Goal: Book appointment/travel/reservation

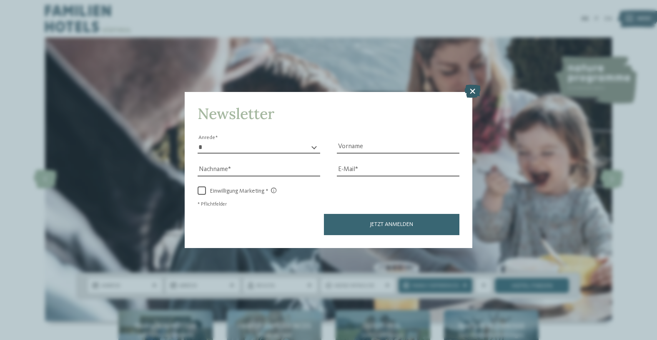
click at [474, 88] on icon at bounding box center [472, 91] width 16 height 13
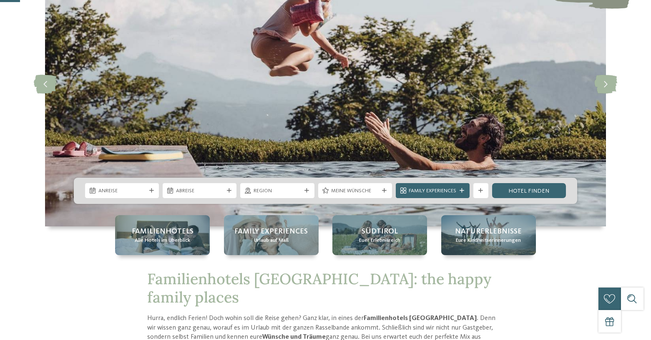
scroll to position [111, 0]
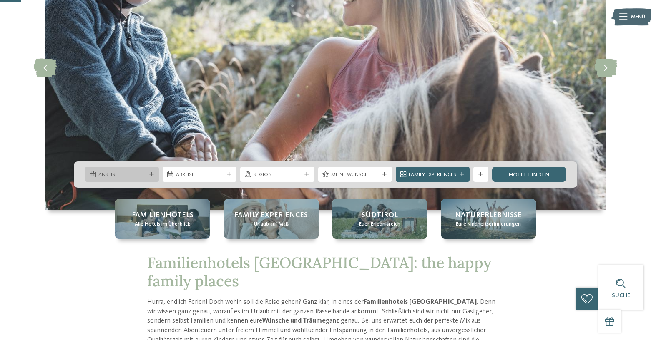
click at [113, 176] on span "Anreise" at bounding box center [122, 175] width 48 height 8
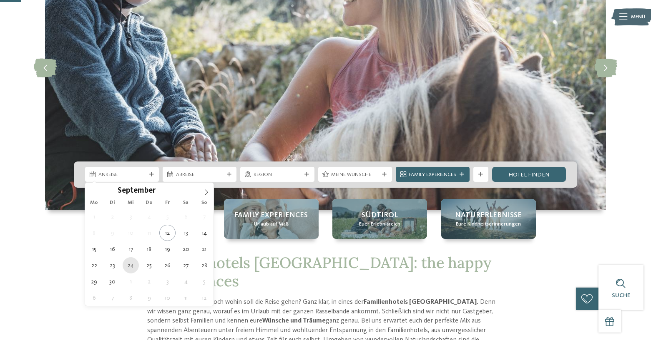
type div "[DATE]"
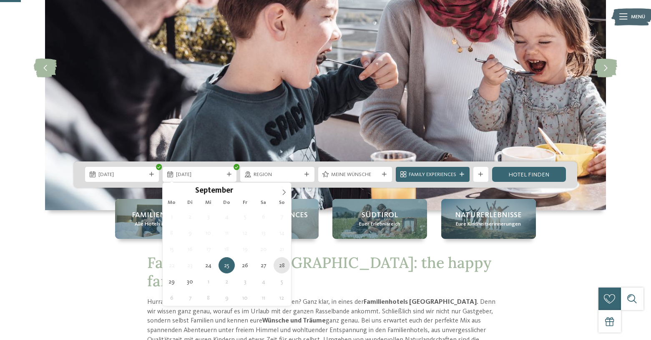
type div "28.09.2025"
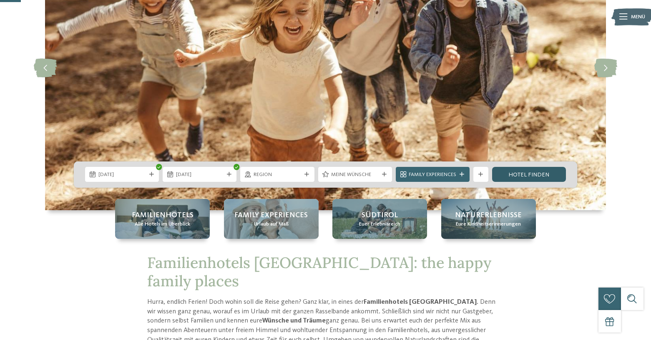
click at [538, 175] on link "Hotel finden" at bounding box center [529, 174] width 74 height 15
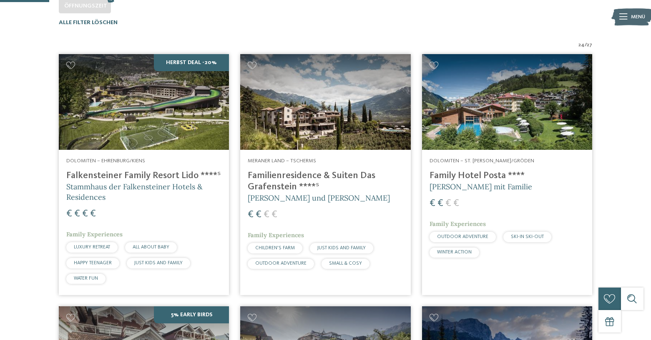
scroll to position [128, 0]
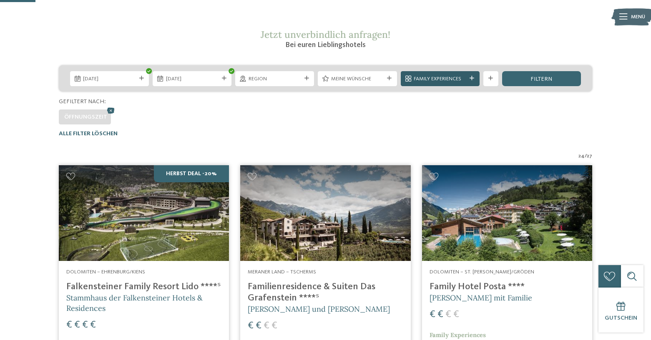
click at [471, 76] on icon at bounding box center [471, 78] width 5 height 5
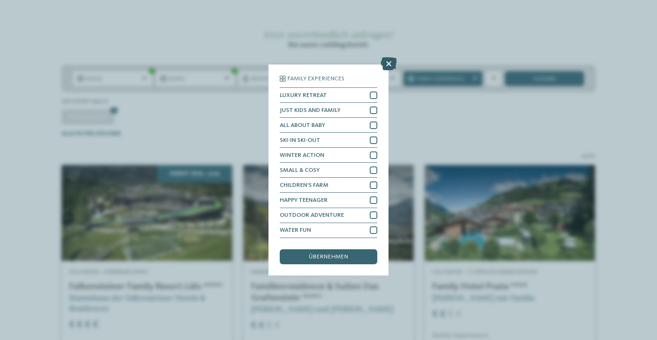
click at [389, 60] on icon at bounding box center [389, 64] width 16 height 13
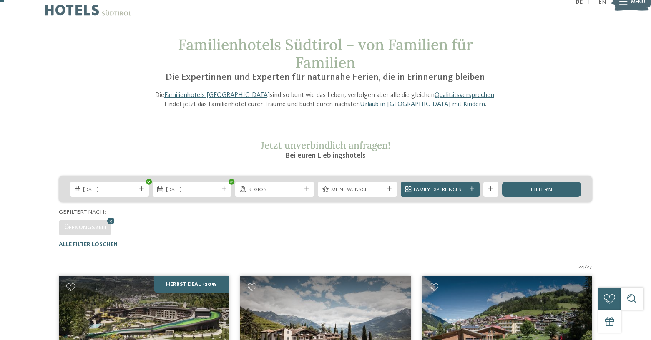
scroll to position [0, 0]
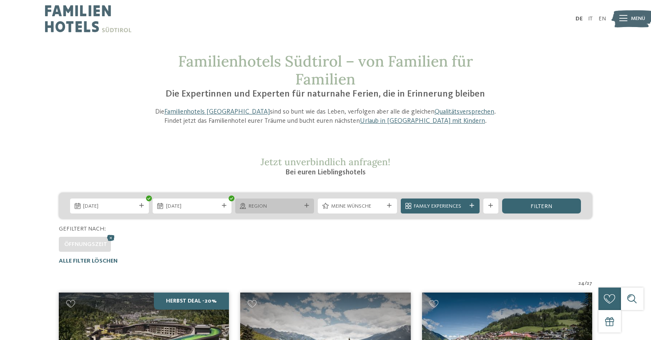
click at [278, 209] on span "Region" at bounding box center [274, 207] width 53 height 8
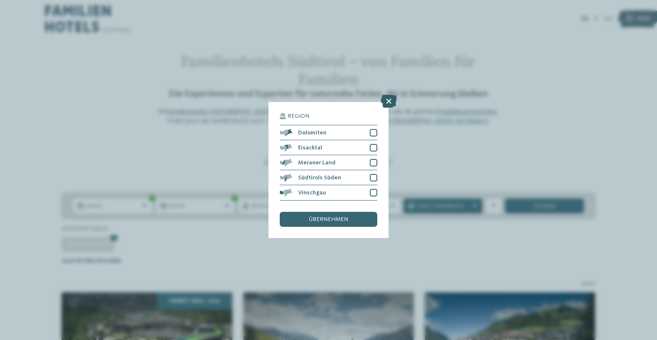
click at [389, 98] on icon at bounding box center [389, 101] width 16 height 13
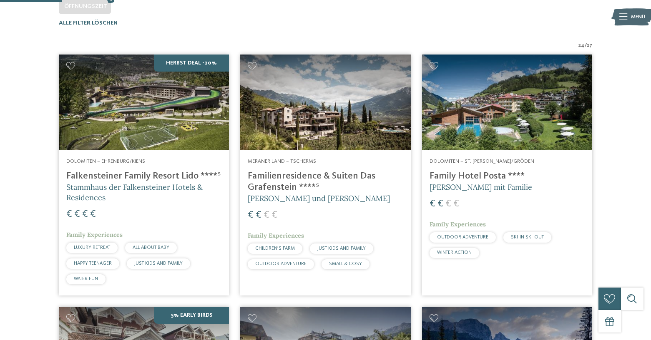
scroll to position [222, 0]
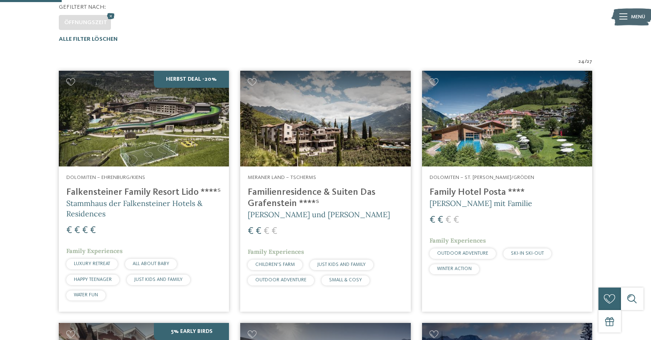
click at [150, 103] on img at bounding box center [144, 119] width 170 height 96
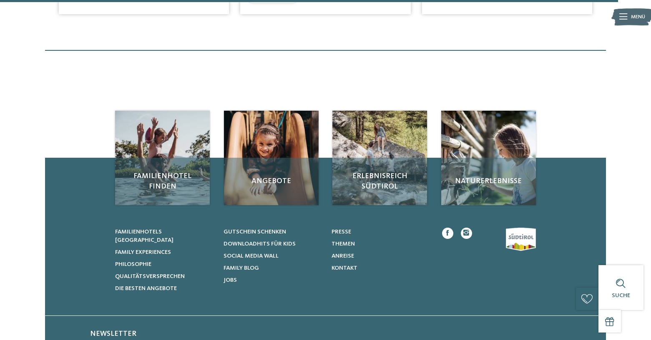
scroll to position [2223, 0]
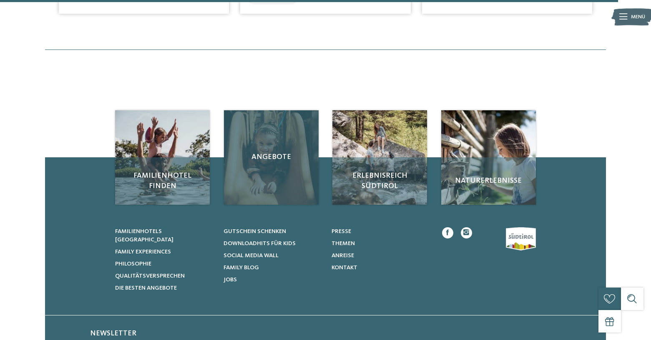
click at [264, 158] on span "Angebote" at bounding box center [271, 157] width 80 height 10
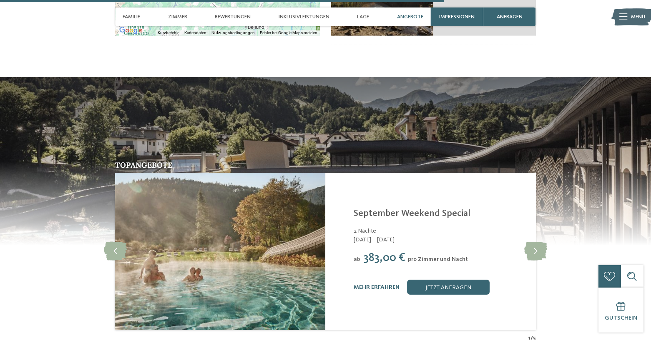
scroll to position [1778, 0]
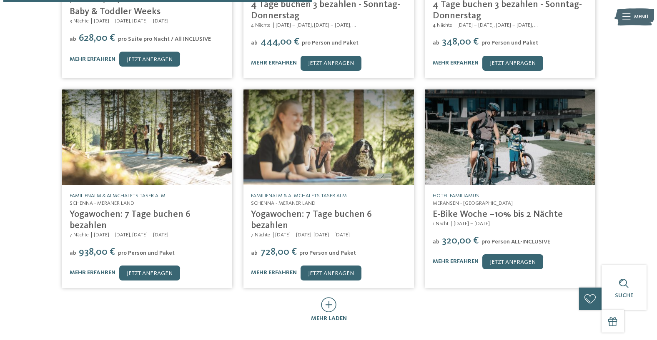
scroll to position [222, 0]
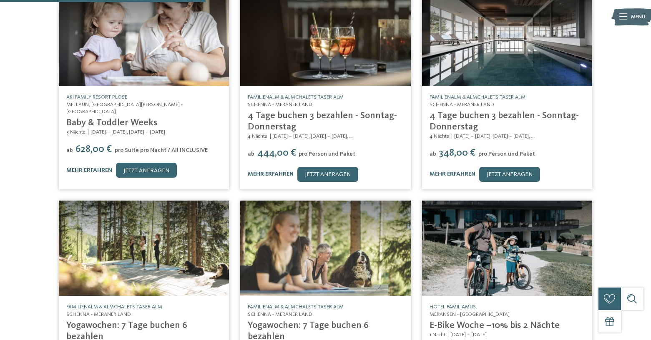
click at [158, 45] on img at bounding box center [144, 38] width 170 height 96
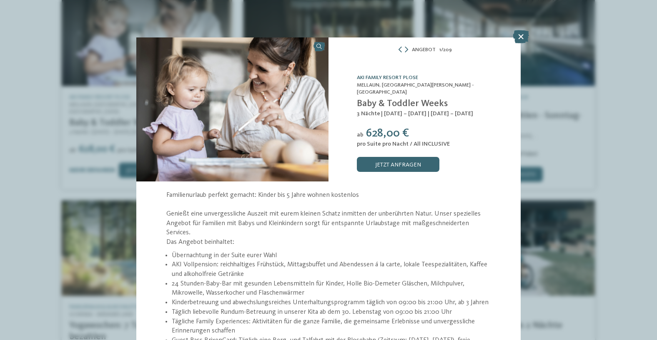
click at [388, 80] on link "AKI Family Resort PLOSE" at bounding box center [387, 77] width 61 height 5
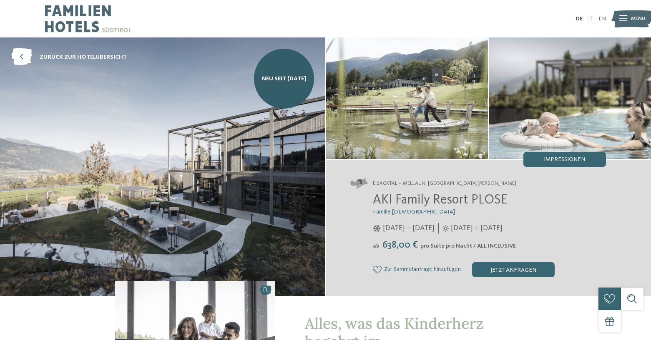
click at [61, 10] on img at bounding box center [88, 19] width 86 height 38
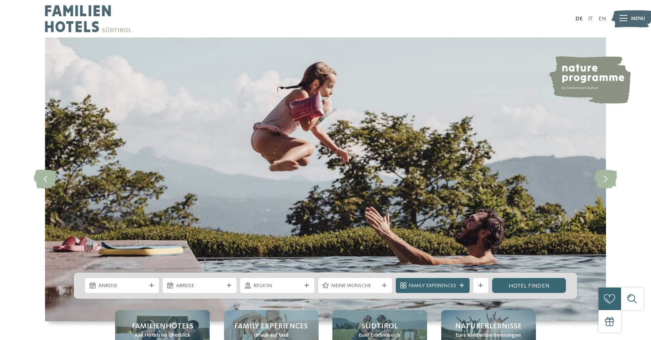
click at [626, 14] on div at bounding box center [623, 19] width 8 height 19
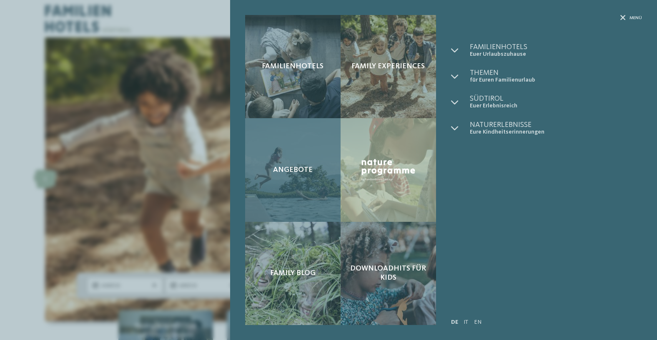
click at [293, 168] on span "Angebote" at bounding box center [293, 170] width 40 height 9
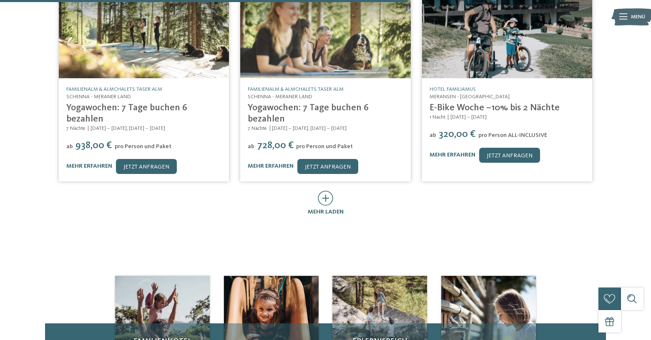
scroll to position [445, 0]
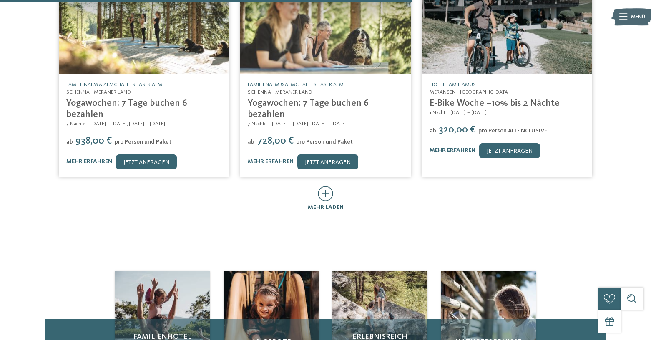
click at [322, 186] on div at bounding box center [325, 194] width 15 height 16
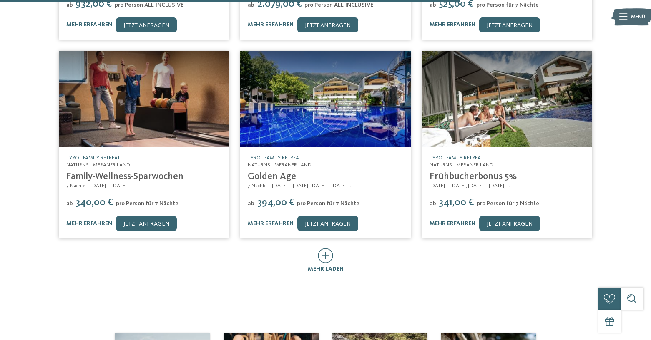
scroll to position [889, 0]
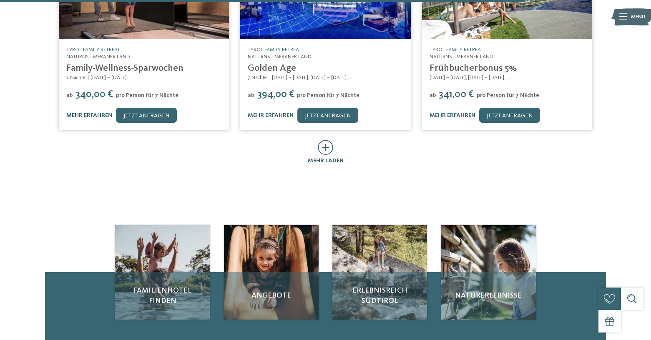
click at [324, 140] on icon at bounding box center [325, 147] width 15 height 15
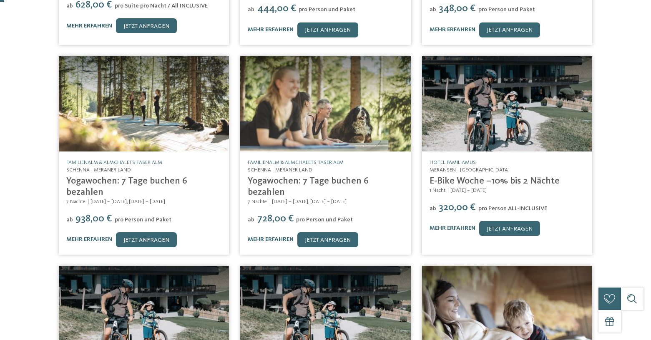
scroll to position [0, 0]
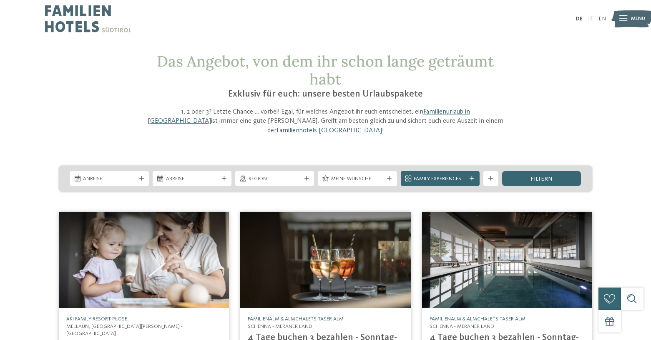
click at [382, 128] on link "Familienhotels [GEOGRAPHIC_DATA]" at bounding box center [328, 131] width 105 height 7
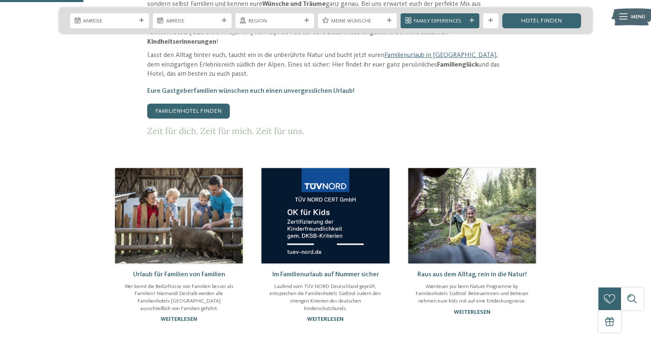
scroll to position [445, 0]
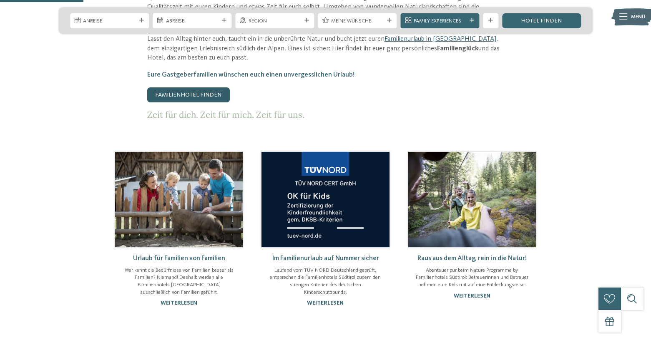
click at [194, 88] on link "Familienhotel finden" at bounding box center [188, 95] width 83 height 15
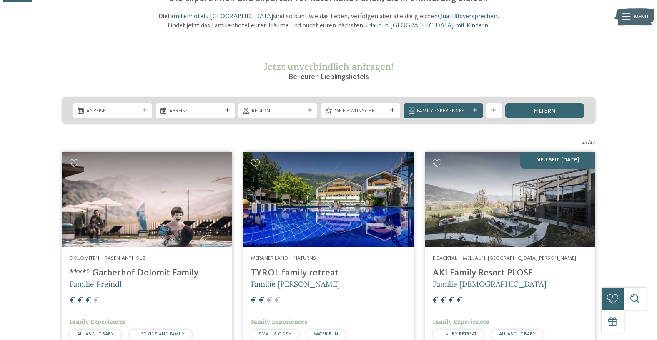
scroll to position [111, 0]
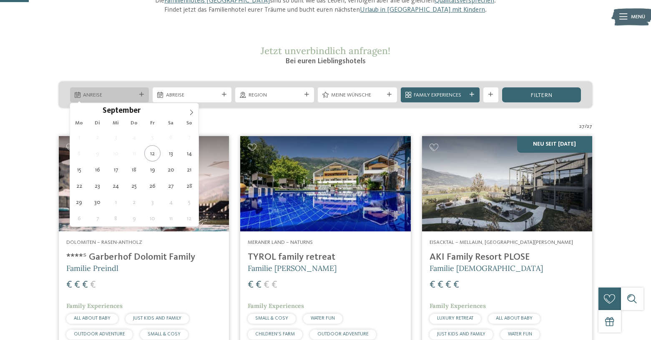
click at [108, 92] on span "Anreise" at bounding box center [109, 96] width 53 height 8
type div "[DATE]"
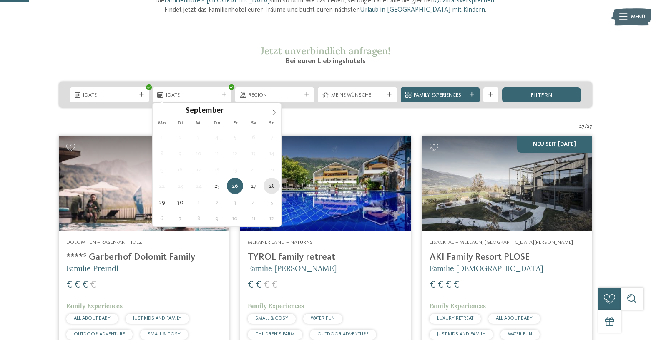
type div "[DATE]"
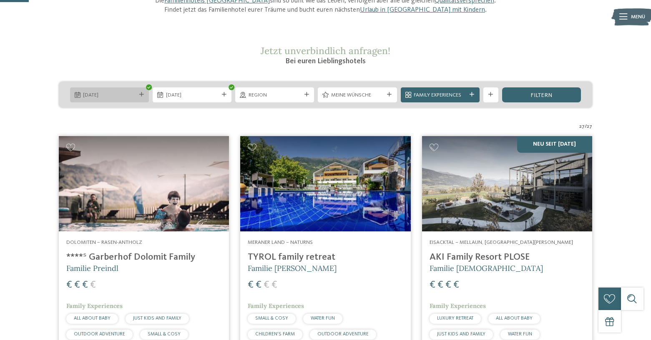
click at [100, 94] on span "[DATE]" at bounding box center [109, 96] width 53 height 8
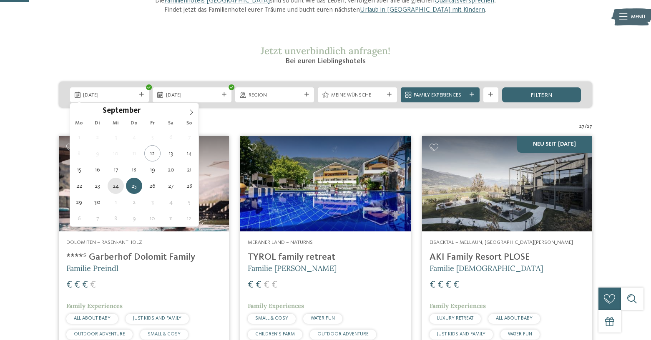
type div "[DATE]"
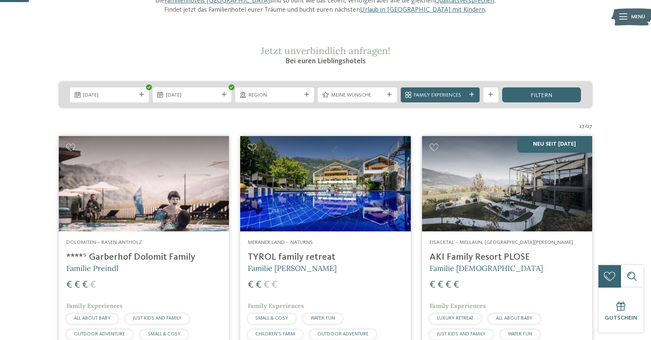
drag, startPoint x: 167, startPoint y: 116, endPoint x: 188, endPoint y: 113, distance: 20.7
click at [359, 95] on span "Meine Wünsche" at bounding box center [357, 96] width 53 height 8
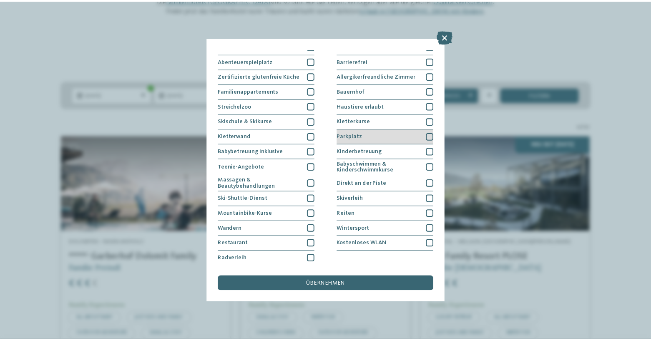
scroll to position [0, 0]
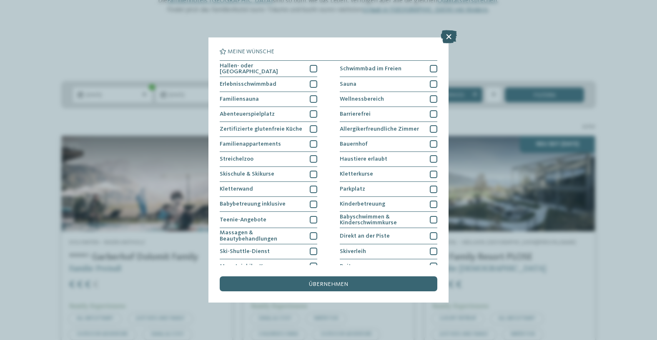
click at [448, 33] on icon at bounding box center [449, 36] width 16 height 13
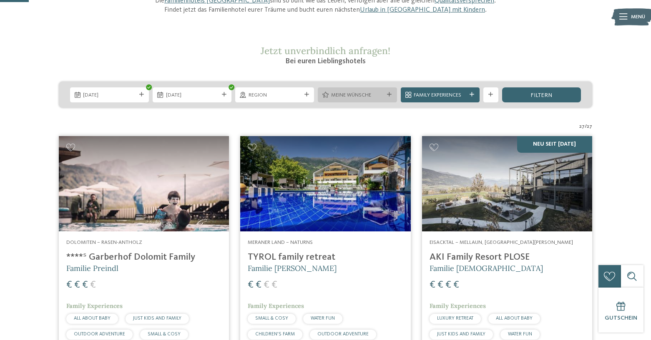
click at [364, 92] on span "Meine Wünsche" at bounding box center [357, 96] width 53 height 8
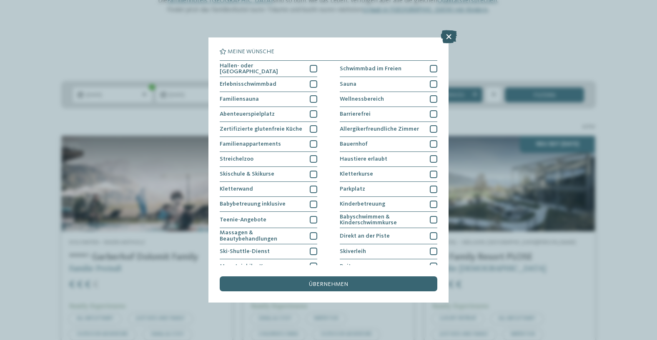
click at [448, 33] on icon at bounding box center [449, 36] width 16 height 13
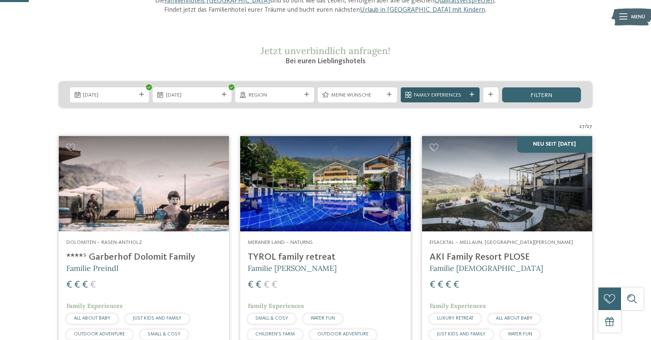
click at [443, 95] on span "Family Experiences" at bounding box center [439, 96] width 53 height 8
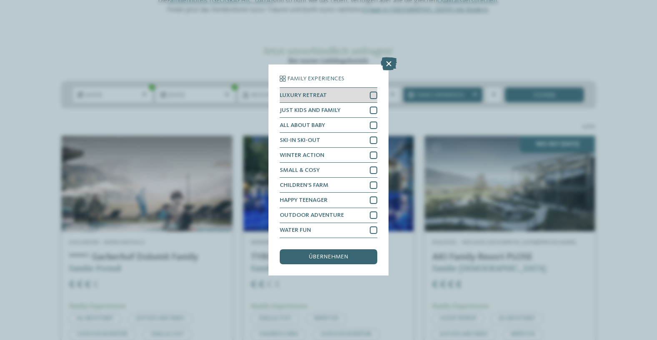
click at [367, 95] on div "LUXURY RETREAT" at bounding box center [329, 95] width 98 height 15
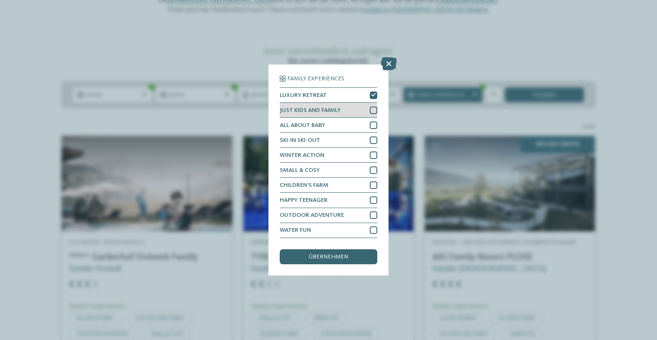
click at [373, 110] on div at bounding box center [374, 111] width 8 height 8
click at [323, 254] on span "übernehmen" at bounding box center [328, 257] width 39 height 6
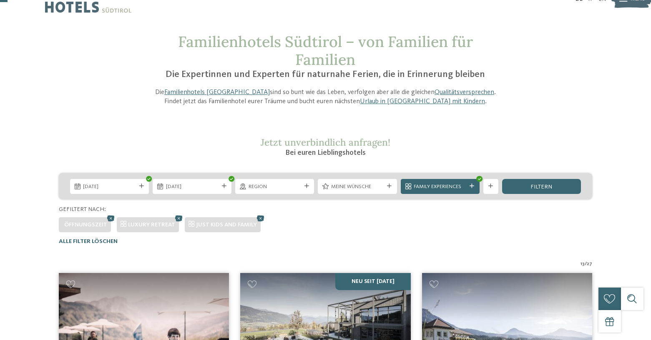
scroll to position [19, 0]
click at [542, 185] on span "filtern" at bounding box center [541, 188] width 22 height 6
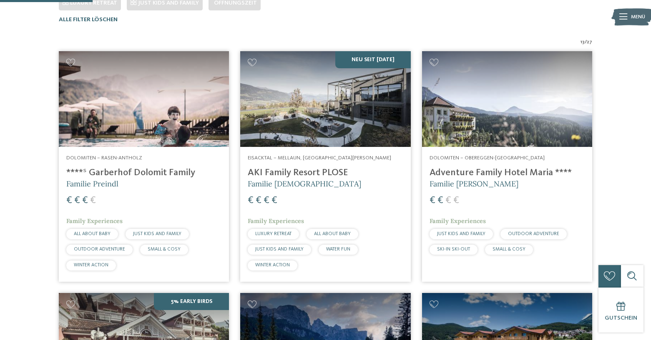
scroll to position [131, 0]
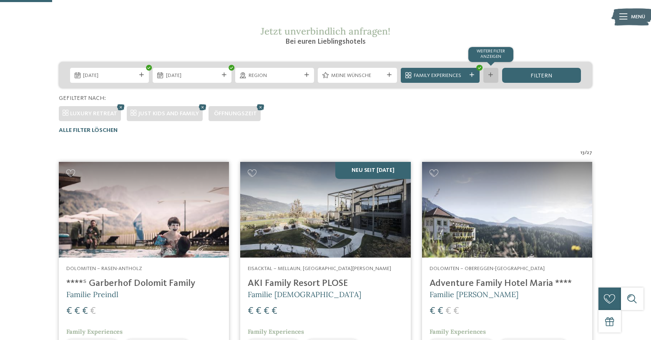
click at [489, 76] on icon at bounding box center [490, 75] width 5 height 5
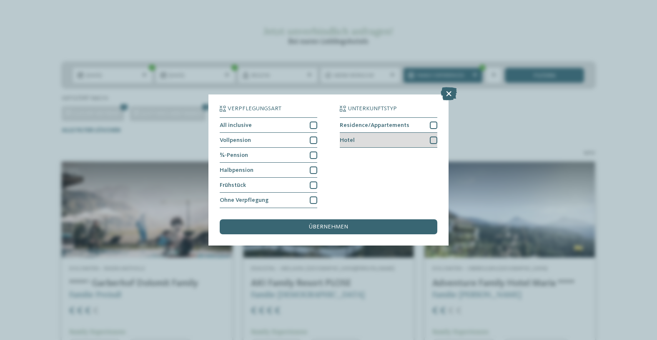
click at [434, 141] on div at bounding box center [434, 141] width 8 height 8
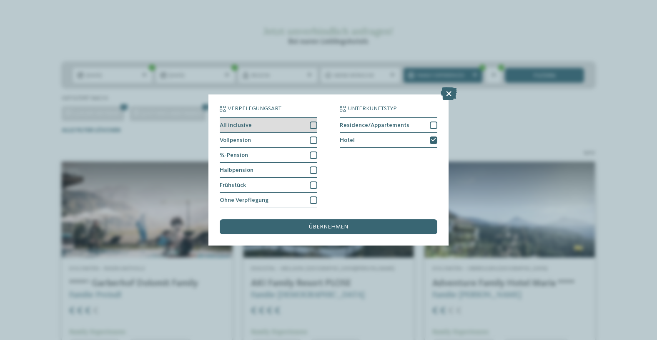
click at [313, 124] on div at bounding box center [314, 126] width 8 height 8
click at [313, 137] on div at bounding box center [314, 141] width 8 height 8
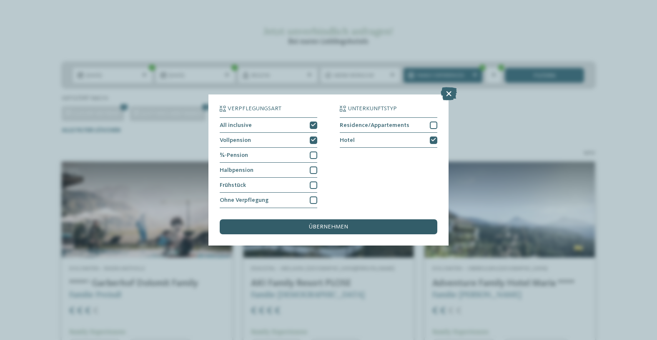
click at [341, 228] on span "übernehmen" at bounding box center [328, 227] width 39 height 6
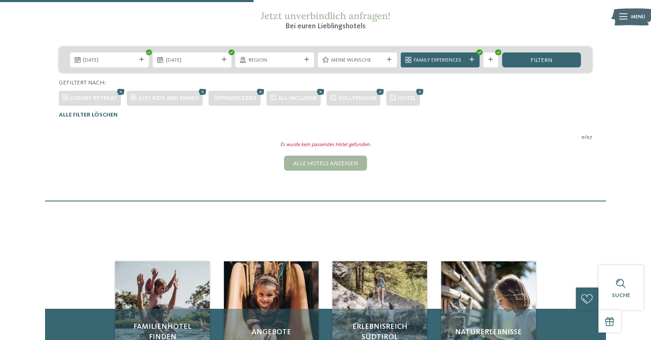
scroll to position [130, 0]
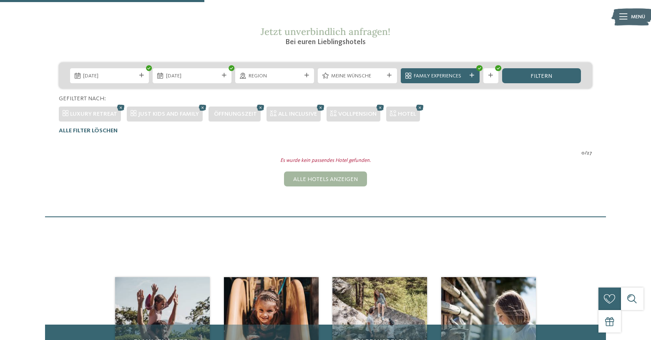
click at [378, 108] on icon at bounding box center [380, 108] width 11 height 10
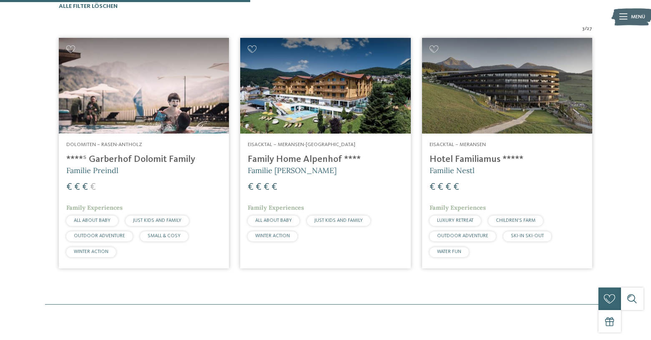
scroll to position [242, 0]
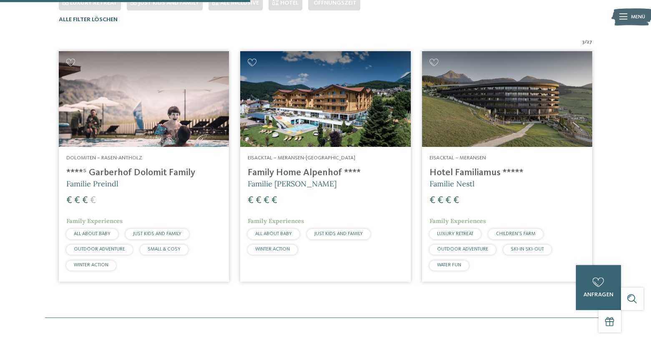
click at [130, 158] on span "Dolomiten – Rasen-Antholz" at bounding box center [104, 157] width 76 height 5
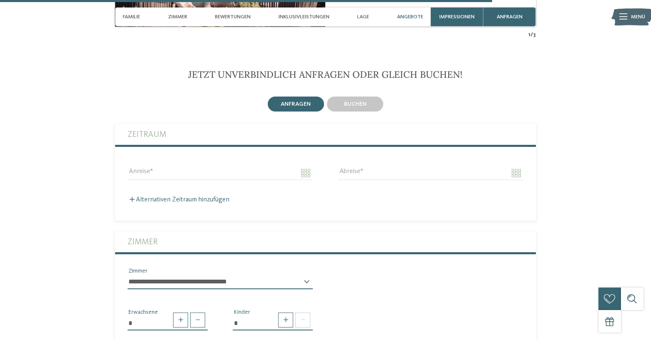
scroll to position [2223, 0]
